Goal: Task Accomplishment & Management: Use online tool/utility

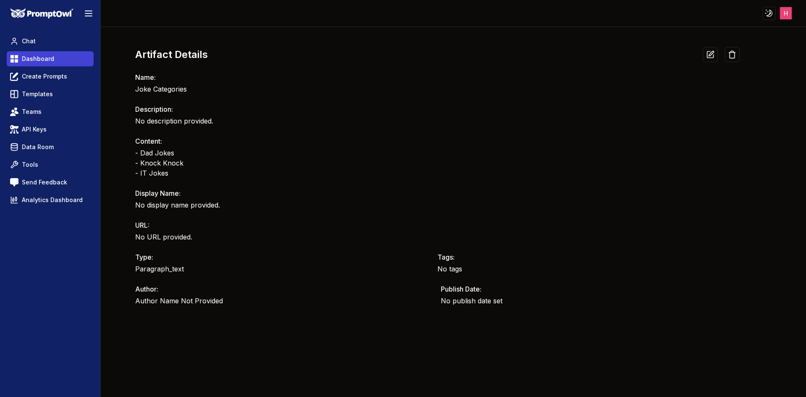
click at [45, 61] on span "Dashboard" at bounding box center [38, 59] width 32 height 8
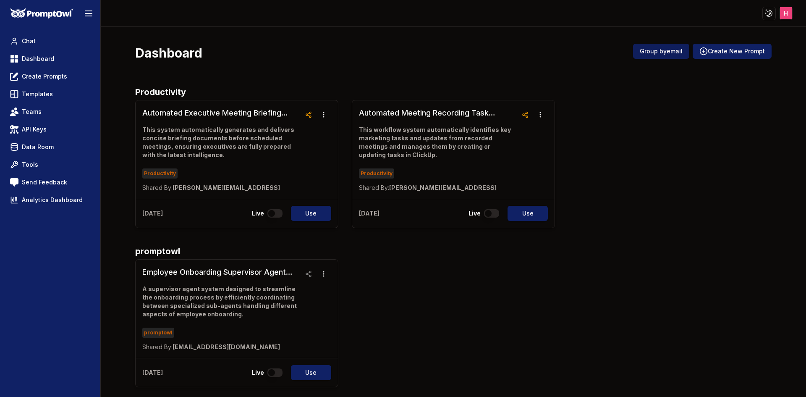
click at [643, 55] on button "Group by email" at bounding box center [661, 51] width 56 height 15
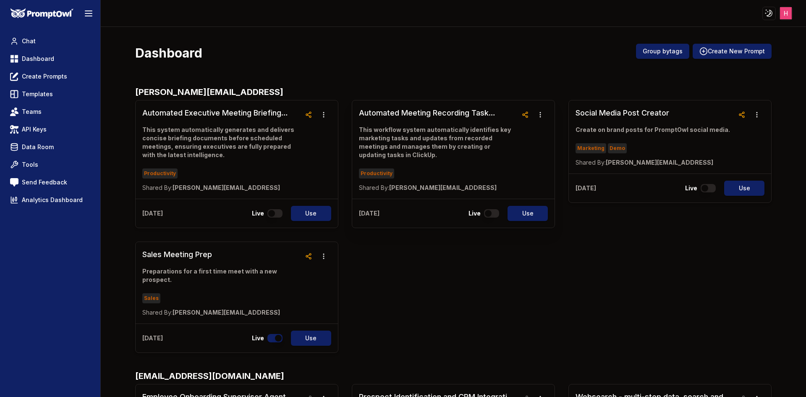
click at [468, 114] on h3 "Automated Meeting Recording Task Integration System" at bounding box center [438, 113] width 159 height 12
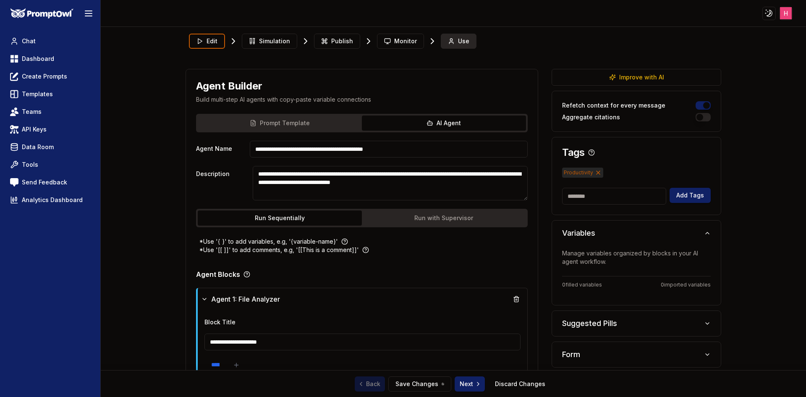
click at [448, 41] on icon at bounding box center [451, 41] width 7 height 7
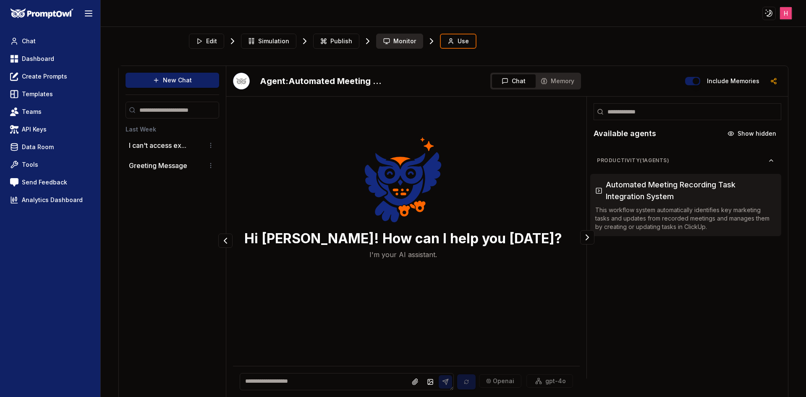
click at [396, 43] on span "Monitor" at bounding box center [404, 41] width 23 height 8
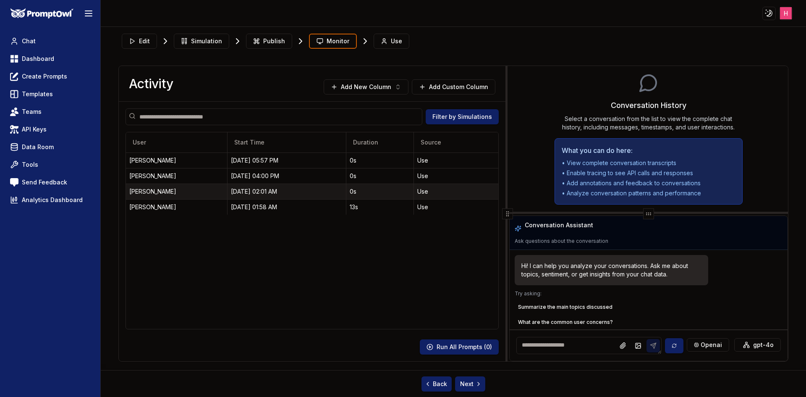
click at [286, 188] on div "[DATE] 02:01 AM" at bounding box center [286, 191] width 111 height 8
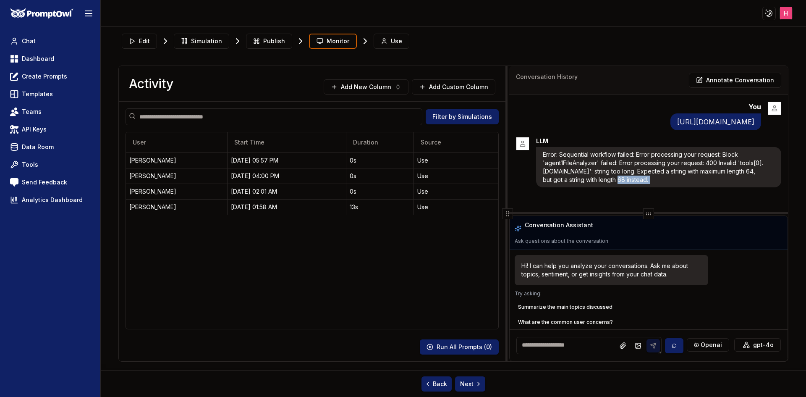
click at [649, 210] on div "Conversation History Annotate Conversation You [URL][DOMAIN_NAME] LLM Error: Se…" at bounding box center [648, 213] width 279 height 295
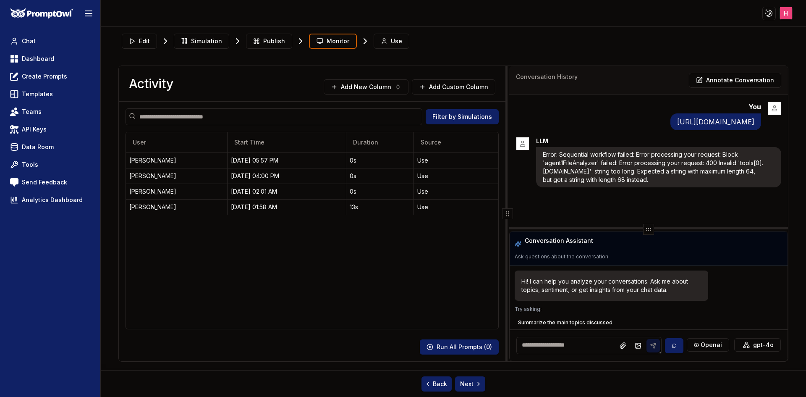
drag, startPoint x: 649, startPoint y: 210, endPoint x: 650, endPoint y: 248, distance: 38.2
click at [650, 232] on icon at bounding box center [648, 229] width 7 height 7
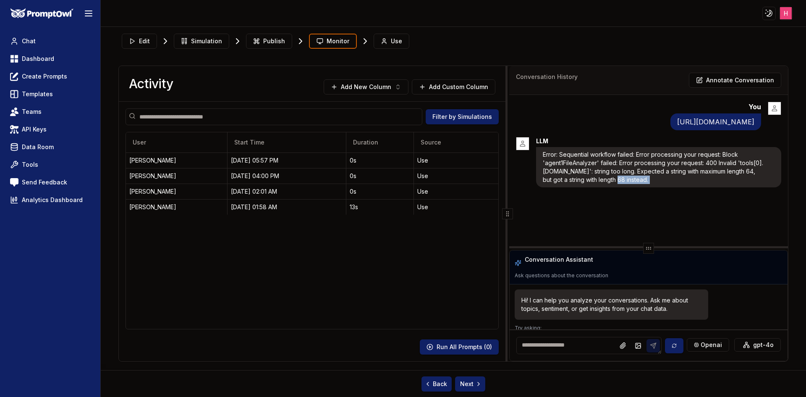
click at [649, 211] on div "You [URL][DOMAIN_NAME] LLM Error: Sequential workflow failed: Error processing …" at bounding box center [648, 170] width 279 height 151
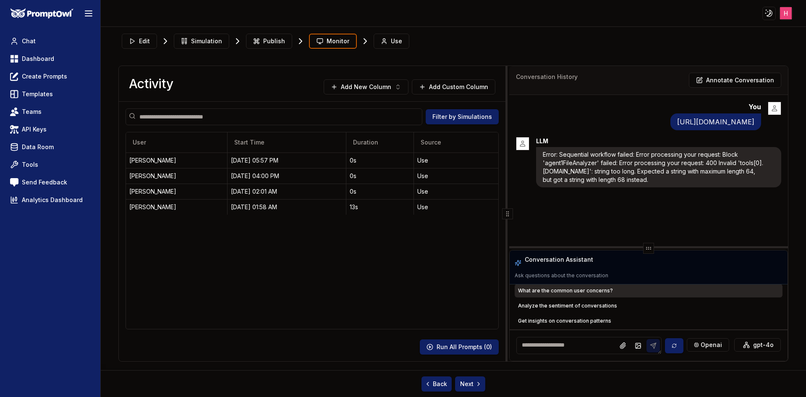
scroll to position [69, 0]
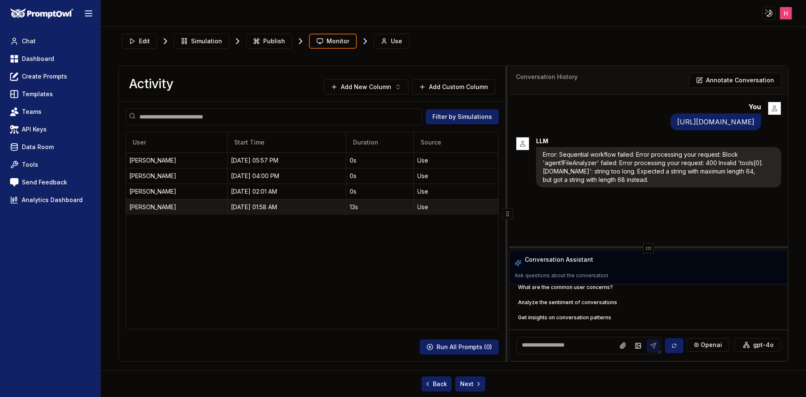
click at [256, 204] on div "[DATE] 01:58 AM" at bounding box center [286, 207] width 111 height 8
